Goal: Contribute content

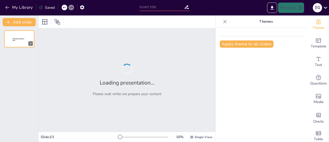
type input "Descubriendo la Omnisciencia de [DEMOGRAPHIC_DATA] en Job 38:16-21"
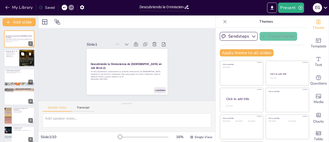
click at [10, 57] on div at bounding box center [19, 57] width 31 height 17
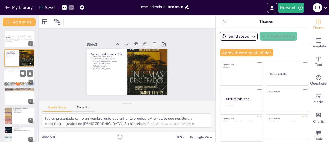
click at [20, 82] on div at bounding box center [19, 76] width 31 height 17
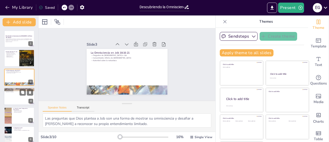
click at [18, 100] on div at bounding box center [19, 95] width 31 height 17
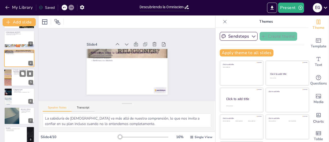
click at [14, 80] on div at bounding box center [19, 77] width 31 height 17
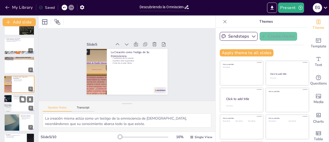
click at [17, 98] on p "Cambio de perspectiva" at bounding box center [23, 98] width 20 height 1
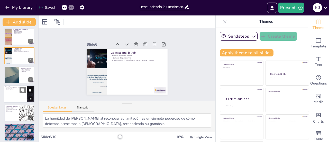
scroll to position [82, 0]
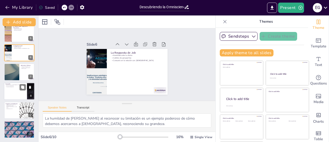
click at [19, 90] on div at bounding box center [19, 90] width 31 height 17
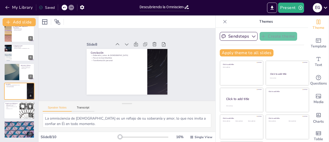
click at [16, 112] on div at bounding box center [19, 109] width 31 height 17
type textarea "Reflexionar sobre nuestra relación con [DEMOGRAPHIC_DATA] es esencial para crec…"
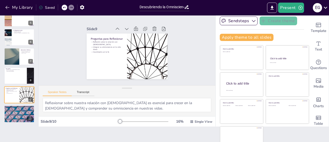
scroll to position [23, 0]
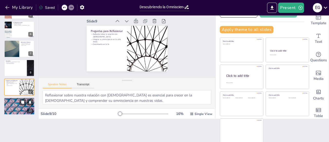
click at [19, 109] on div at bounding box center [19, 106] width 31 height 17
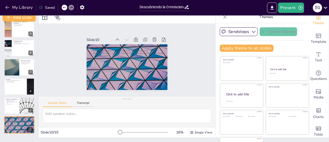
scroll to position [0, 0]
